Goal: Find specific page/section: Find specific page/section

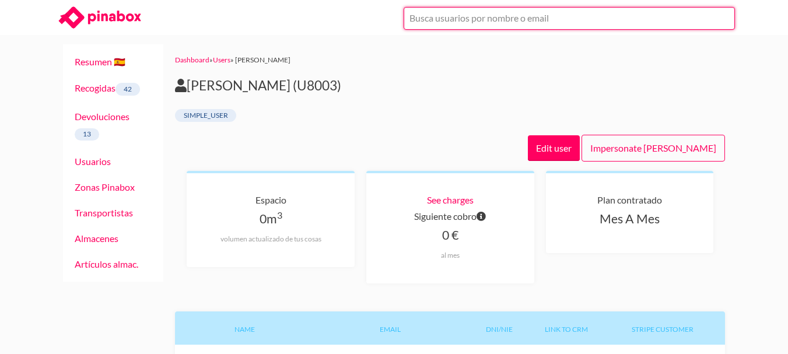
click at [510, 19] on input "text" at bounding box center [569, 18] width 331 height 23
paste input "[PERSON_NAME][EMAIL_ADDRESS][PERSON_NAME][DOMAIN_NAME]"
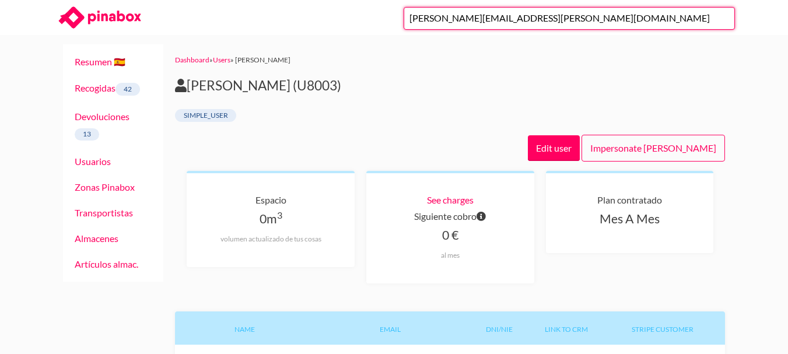
type input "[PERSON_NAME][EMAIL_ADDRESS][PERSON_NAME][DOMAIN_NAME]"
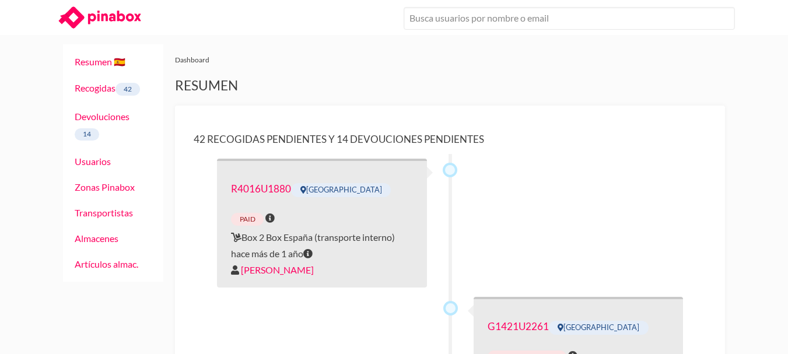
scroll to position [58, 0]
